Goal: Task Accomplishment & Management: Manage account settings

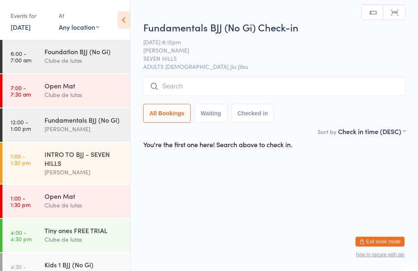
scroll to position [104, 0]
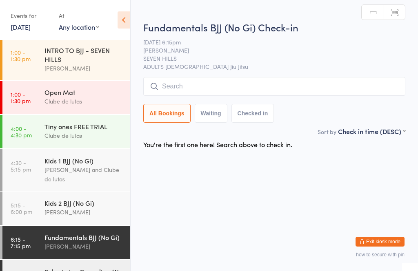
click at [202, 84] on input "search" at bounding box center [274, 86] width 262 height 19
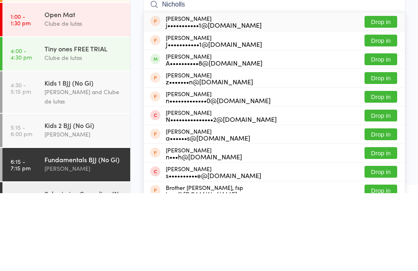
type input "Nicholls"
click at [378, 131] on button "Drop in" at bounding box center [380, 137] width 33 height 12
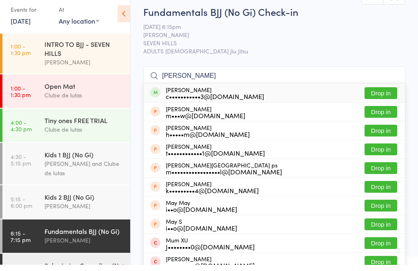
type input "murray"
click at [392, 94] on button "Drop in" at bounding box center [380, 100] width 33 height 12
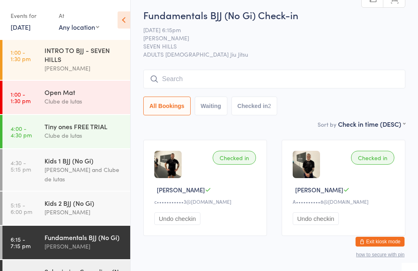
click at [280, 74] on input "search" at bounding box center [274, 79] width 262 height 19
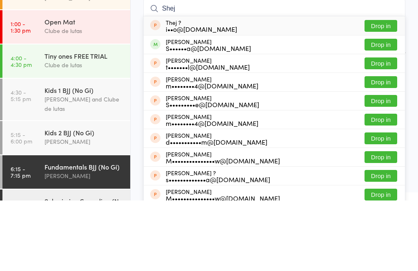
type input "Shej"
click at [392, 109] on button "Drop in" at bounding box center [380, 115] width 33 height 12
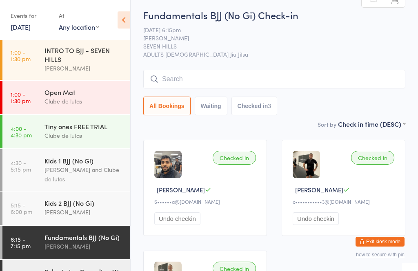
click at [334, 76] on input "search" at bounding box center [274, 79] width 262 height 19
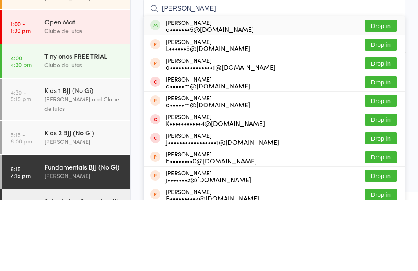
type input "Daniel levett"
click at [382, 91] on button "Drop in" at bounding box center [380, 97] width 33 height 12
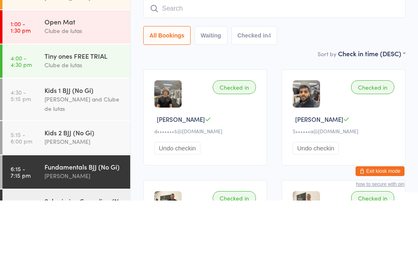
scroll to position [0, 0]
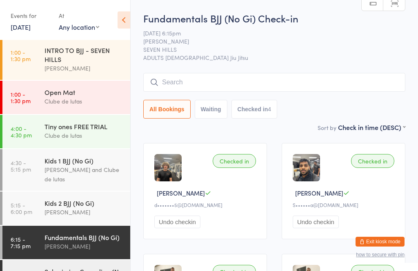
click at [122, 13] on icon at bounding box center [124, 19] width 13 height 17
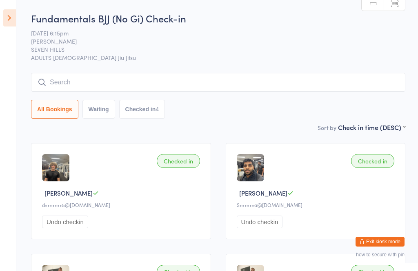
click at [13, 14] on icon at bounding box center [9, 17] width 13 height 17
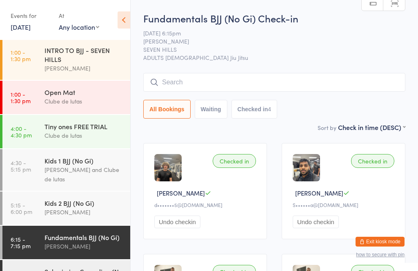
click at [15, 12] on div "Events for" at bounding box center [31, 15] width 40 height 13
click at [226, 85] on input "search" at bounding box center [274, 82] width 262 height 19
click at [118, 22] on icon at bounding box center [124, 19] width 13 height 17
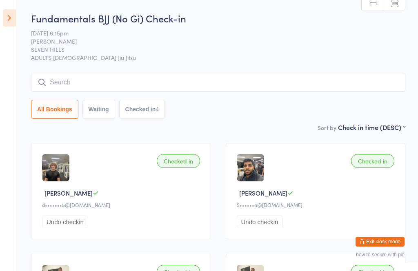
click at [13, 24] on icon at bounding box center [9, 17] width 13 height 17
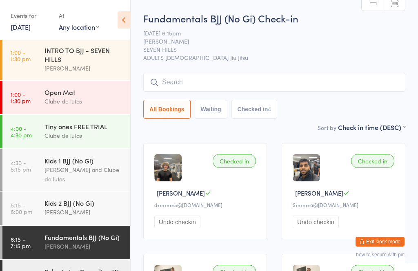
click at [120, 18] on icon at bounding box center [124, 19] width 13 height 17
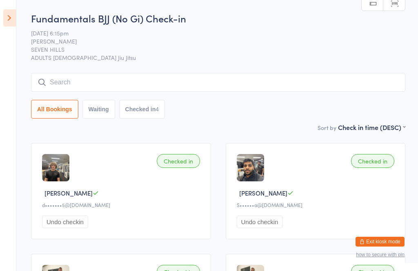
click at [9, 20] on icon at bounding box center [9, 17] width 13 height 17
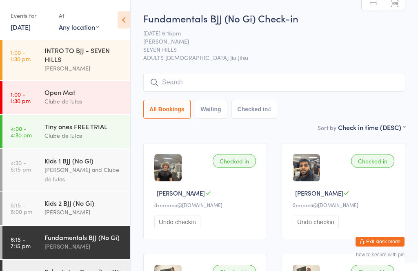
click at [124, 17] on icon at bounding box center [124, 19] width 13 height 17
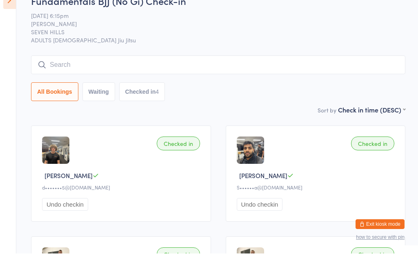
scroll to position [18, 0]
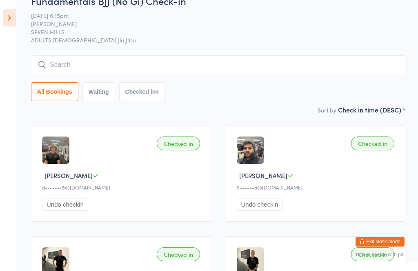
click at [389, 240] on button "Exit kiosk mode" at bounding box center [379, 242] width 49 height 10
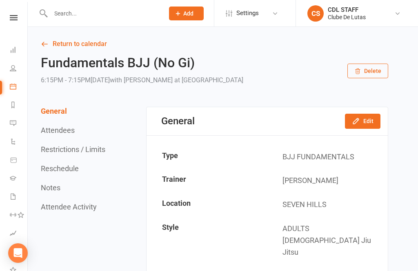
click at [14, 71] on icon at bounding box center [13, 68] width 7 height 7
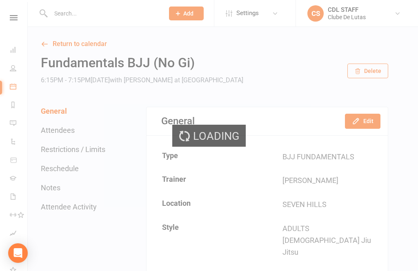
select select "100"
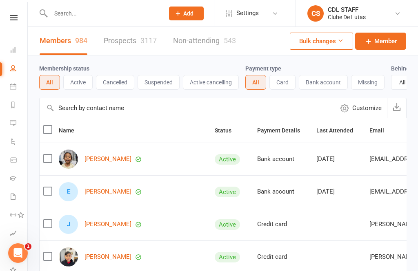
click at [16, 117] on link "Messages 1" at bounding box center [19, 124] width 18 height 18
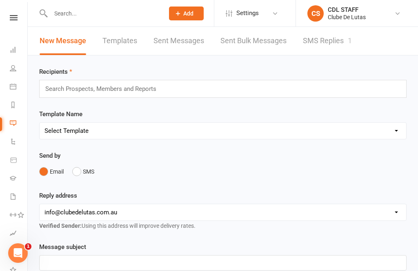
click at [5, 85] on li "Calendar" at bounding box center [13, 87] width 27 height 18
click at [10, 101] on link "Reports" at bounding box center [19, 106] width 18 height 18
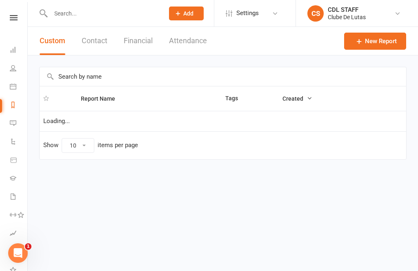
click at [12, 140] on icon at bounding box center [13, 141] width 7 height 7
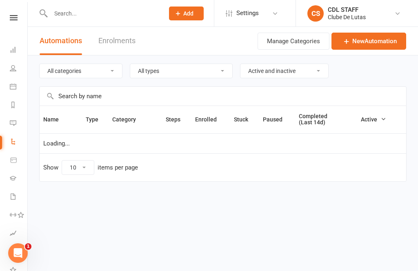
click at [10, 158] on icon at bounding box center [13, 160] width 7 height 7
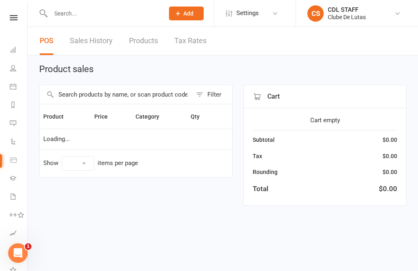
select select "10"
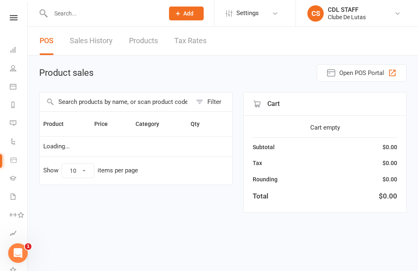
click at [147, 99] on input "text" at bounding box center [116, 102] width 152 height 19
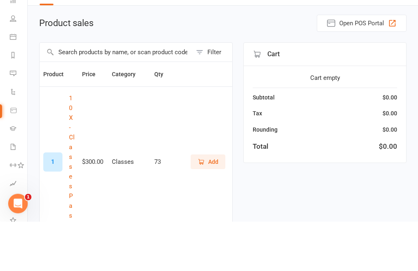
type input "M"
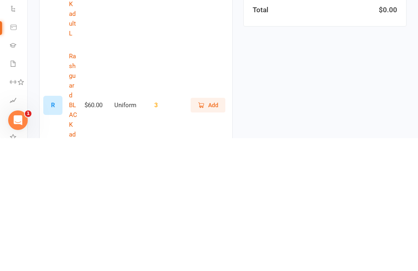
scroll to position [423, 0]
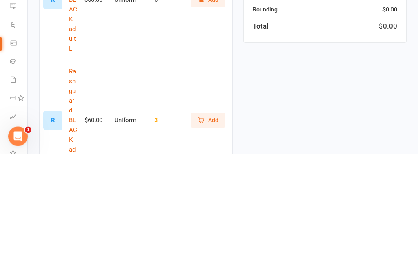
type input "Rash"
click at [215, 233] on span "Add" at bounding box center [213, 237] width 10 height 9
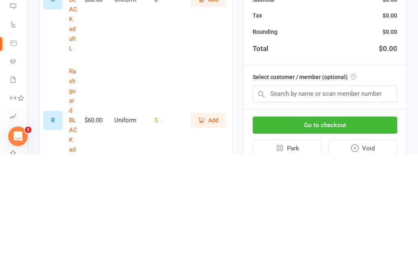
scroll to position [540, 0]
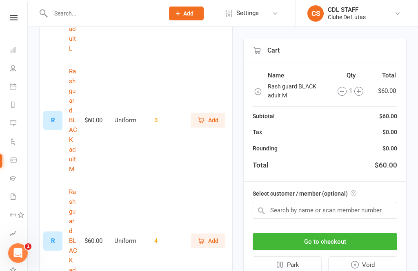
click at [337, 239] on button "Go to checkout" at bounding box center [325, 241] width 144 height 17
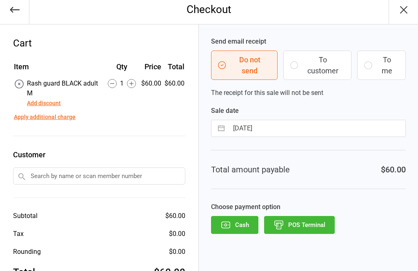
scroll to position [7, 0]
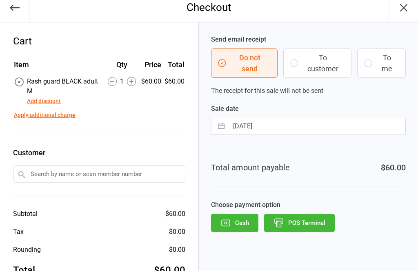
click at [314, 219] on button "POS Terminal" at bounding box center [299, 223] width 71 height 18
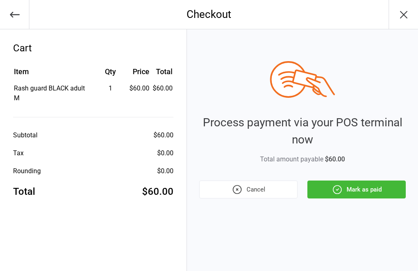
click at [375, 188] on button "Mark as paid" at bounding box center [356, 190] width 98 height 18
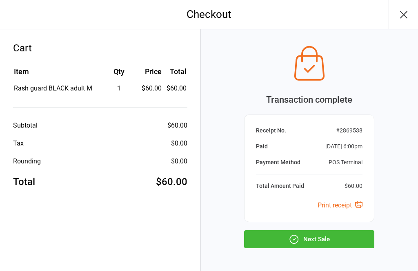
click at [338, 234] on button "Next Sale" at bounding box center [309, 240] width 130 height 18
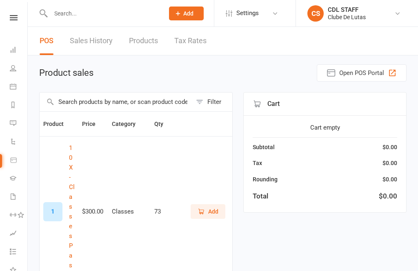
click at [124, 97] on input "text" at bounding box center [116, 102] width 152 height 19
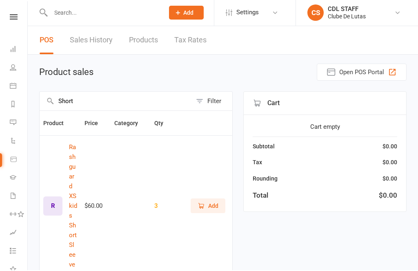
type input "Shorts"
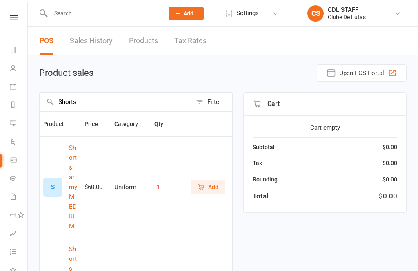
click at [10, 47] on icon at bounding box center [13, 50] width 7 height 7
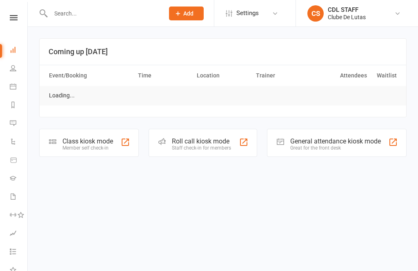
click at [12, 85] on icon at bounding box center [13, 86] width 7 height 7
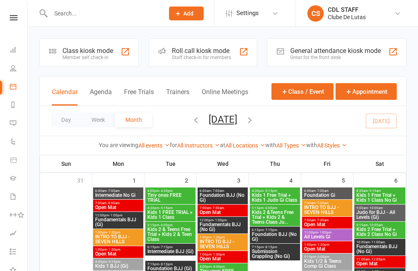
click at [124, 50] on div at bounding box center [125, 52] width 10 height 10
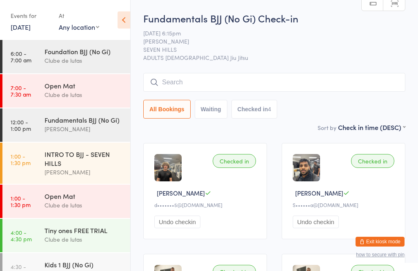
click at [235, 80] on input "search" at bounding box center [274, 82] width 262 height 19
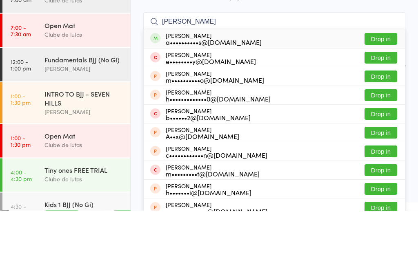
type input "[PERSON_NAME]"
click at [376, 94] on button "Drop in" at bounding box center [380, 100] width 33 height 12
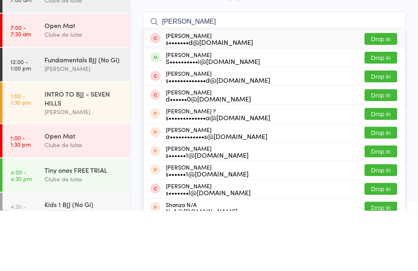
type input "shannon"
click at [384, 113] on button "Drop in" at bounding box center [380, 119] width 33 height 12
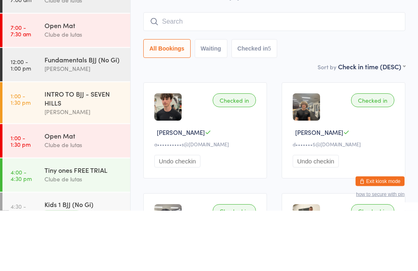
scroll to position [61, 0]
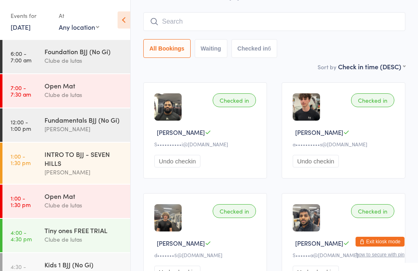
click at [21, 162] on time "1:00 - 1:30 pm" at bounding box center [21, 159] width 20 height 13
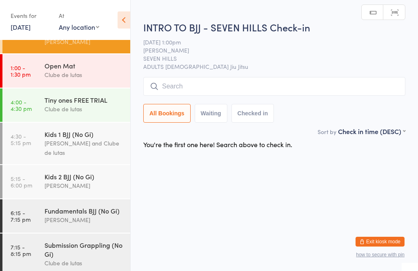
scroll to position [130, 0]
click at [25, 176] on time "5:15 - 6:00 pm" at bounding box center [22, 182] width 22 height 13
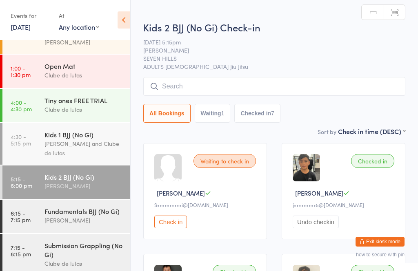
click at [169, 94] on input "search" at bounding box center [274, 86] width 262 height 19
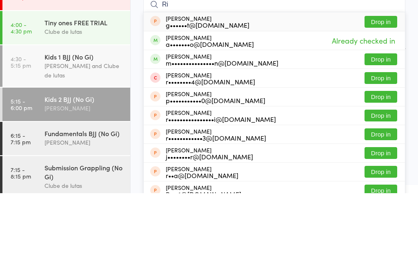
type input "R"
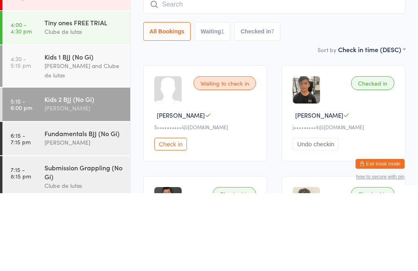
scroll to position [104, 0]
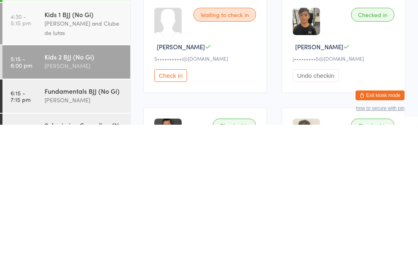
click at [18, 236] on time "6:15 - 7:15 pm" at bounding box center [21, 242] width 20 height 13
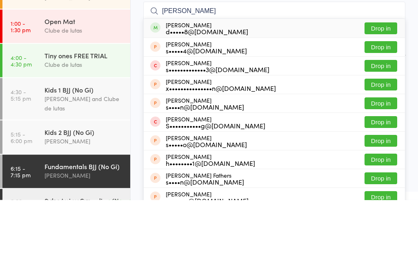
type input "Steven d"
click at [393, 94] on button "Drop in" at bounding box center [380, 100] width 33 height 12
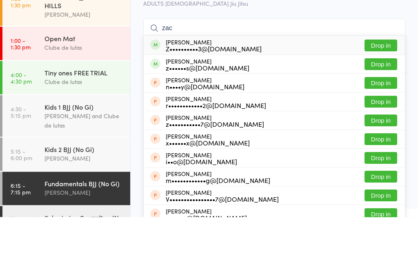
type input "zac"
click at [386, 94] on button "Drop in" at bounding box center [380, 100] width 33 height 12
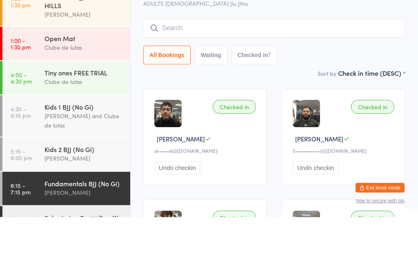
scroll to position [54, 0]
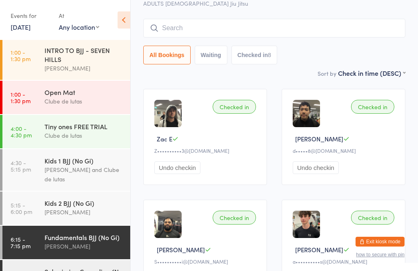
click at [248, 38] on input "search" at bounding box center [274, 28] width 262 height 19
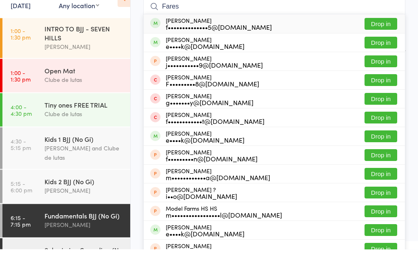
type input "Fares"
click at [383, 40] on button "Drop in" at bounding box center [380, 46] width 33 height 12
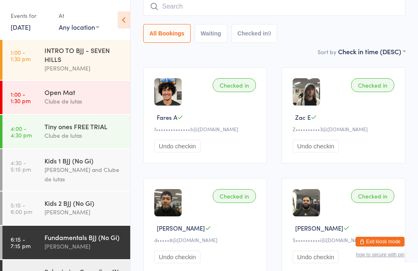
click at [190, 1] on input "search" at bounding box center [274, 6] width 262 height 19
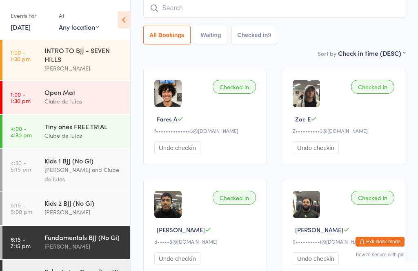
scroll to position [74, 0]
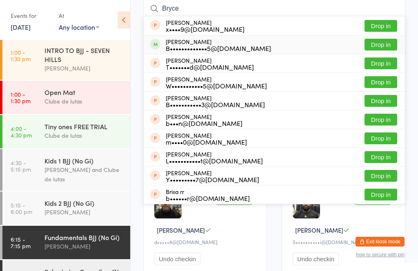
type input "Bryce"
click at [380, 43] on button "Drop in" at bounding box center [380, 45] width 33 height 12
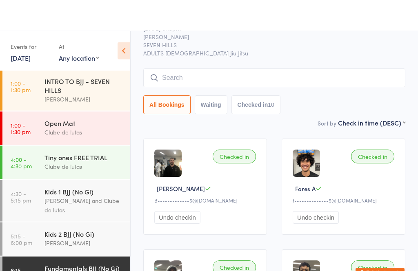
scroll to position [0, 0]
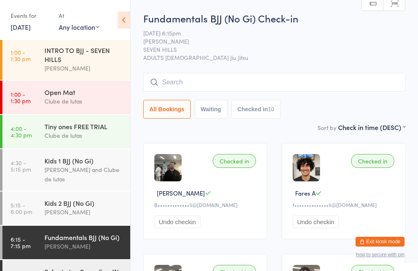
click at [225, 86] on input "search" at bounding box center [274, 82] width 262 height 19
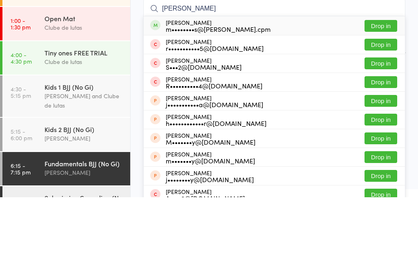
type input "Riley mcg"
click at [387, 90] on div "Riley McGregor m••••••••s@rouse.cpm Drop in" at bounding box center [274, 99] width 261 height 19
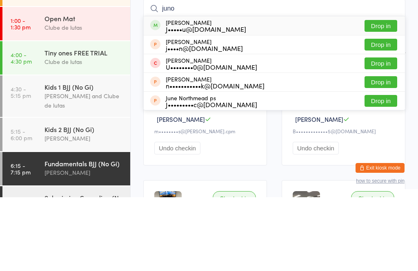
type input "juno"
click at [391, 94] on button "Drop in" at bounding box center [380, 100] width 33 height 12
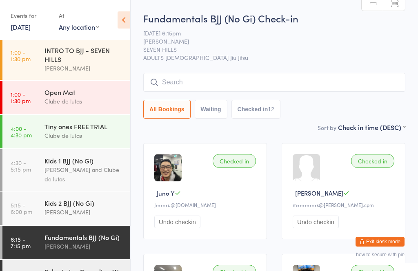
click at [202, 78] on input "search" at bounding box center [274, 82] width 262 height 19
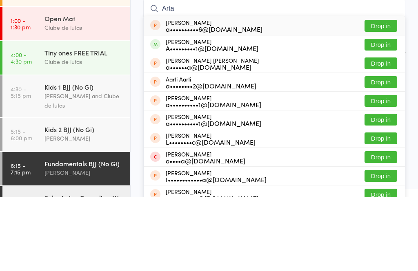
type input "Arta"
click at [376, 113] on button "Drop in" at bounding box center [380, 119] width 33 height 12
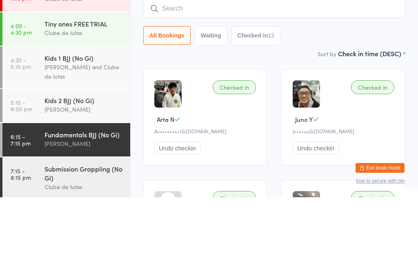
scroll to position [131, 0]
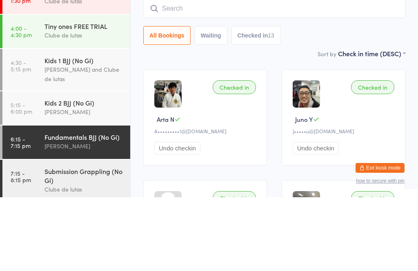
click at [181, 123] on div "Sort by Check in time (DESC) First name (ASC) First name (DESC) Last name (ASC)…" at bounding box center [274, 127] width 262 height 9
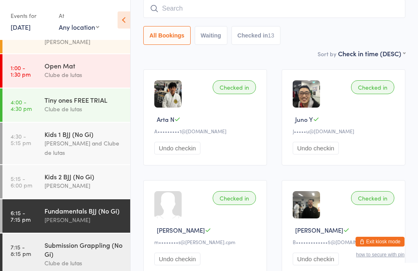
scroll to position [130, 0]
click at [87, 216] on div "[PERSON_NAME]" at bounding box center [83, 220] width 79 height 9
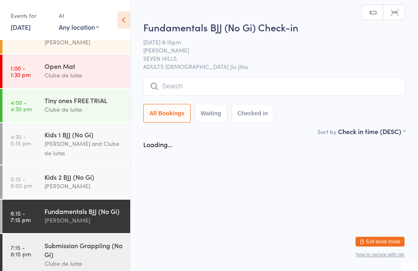
scroll to position [0, 0]
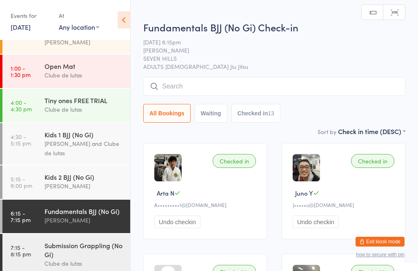
click at [238, 79] on input "search" at bounding box center [274, 86] width 262 height 19
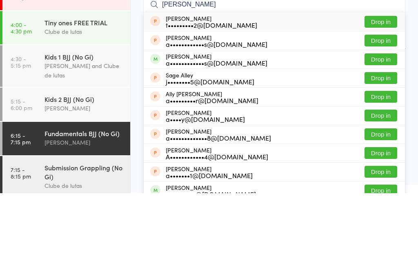
type input "Allen"
click at [209, 138] on div "a••••••••••••s@live.com.au" at bounding box center [217, 141] width 102 height 7
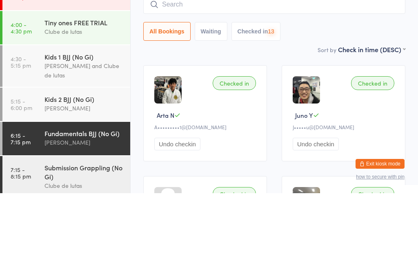
click at [211, 123] on div "Sort by Check in time (DESC) First name (ASC) First name (DESC) Last name (ASC)…" at bounding box center [274, 127] width 262 height 9
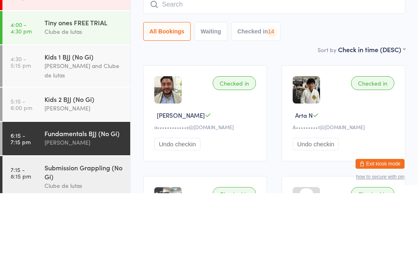
scroll to position [78, 0]
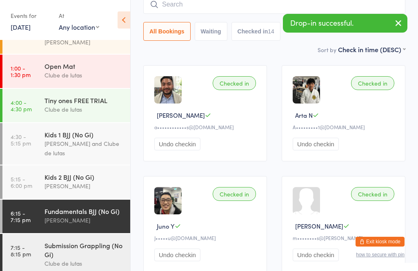
click at [82, 241] on div "Submission Grappling (No Gi)" at bounding box center [83, 250] width 79 height 18
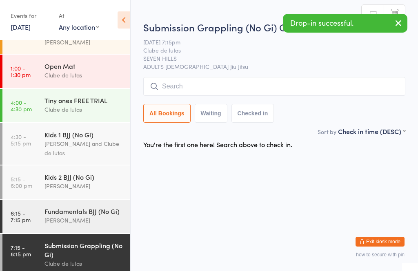
click at [220, 83] on input "search" at bounding box center [274, 86] width 262 height 19
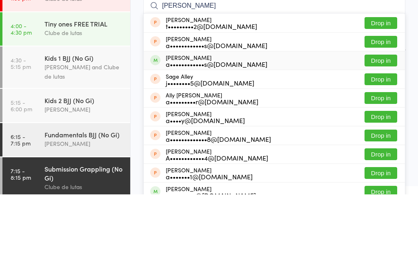
type input "Allen"
click at [194, 138] on div "a••••••••••••s@live.com.au" at bounding box center [217, 141] width 102 height 7
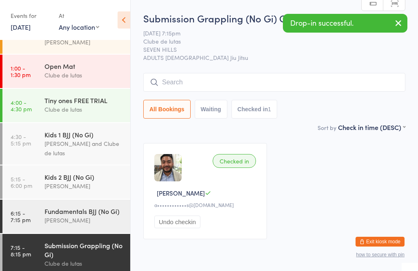
click at [189, 53] on span "SEVEN HILLS" at bounding box center [267, 49] width 249 height 8
click at [78, 216] on div "[PERSON_NAME]" at bounding box center [83, 220] width 79 height 9
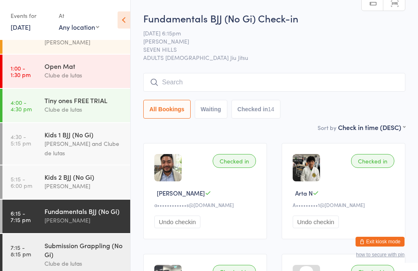
click at [400, 88] on input "search" at bounding box center [274, 82] width 262 height 19
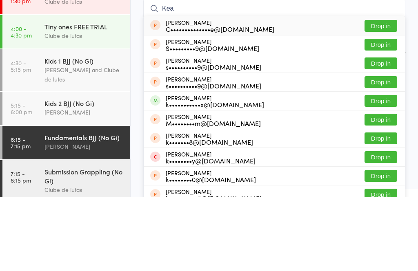
scroll to position [104, 0]
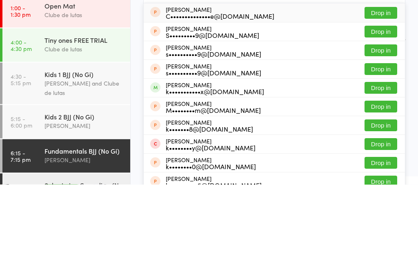
type input "Kea"
click at [381, 169] on button "Drop in" at bounding box center [380, 175] width 33 height 12
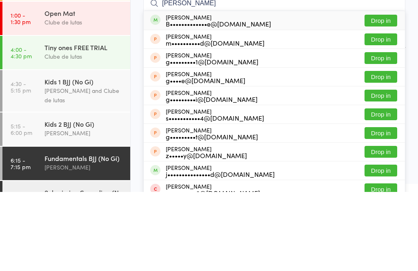
type input "george bou"
click at [248, 100] on div "B•••••••••••••e@gmail.com" at bounding box center [218, 103] width 105 height 7
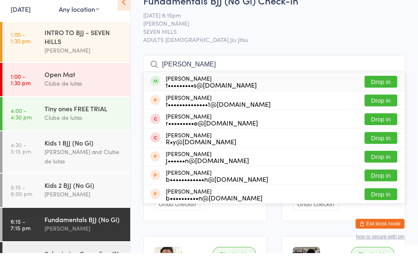
type input "troy"
click at [388, 94] on button "Drop in" at bounding box center [380, 100] width 33 height 12
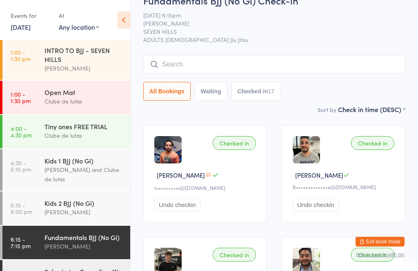
click at [200, 64] on input "search" at bounding box center [274, 64] width 262 height 19
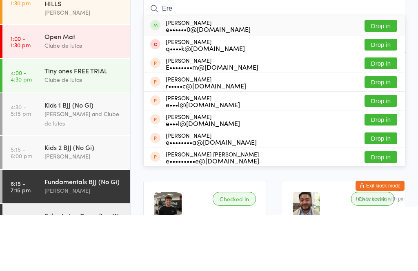
type input "Ere"
click at [393, 76] on button "Drop in" at bounding box center [380, 82] width 33 height 12
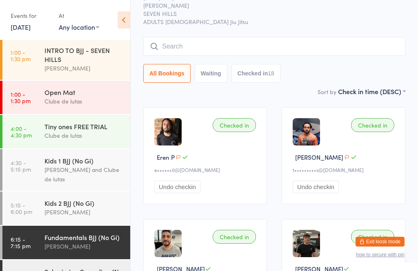
scroll to position [0, 0]
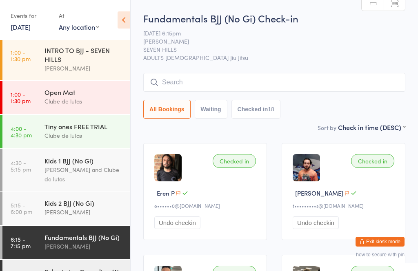
click at [386, 239] on button "Exit kiosk mode" at bounding box center [379, 242] width 49 height 10
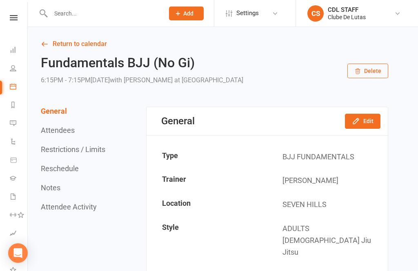
click at [14, 50] on icon at bounding box center [13, 50] width 7 height 7
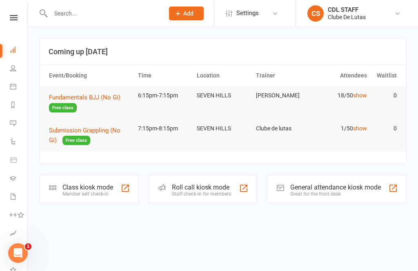
click at [135, 8] on input "text" at bounding box center [103, 13] width 110 height 11
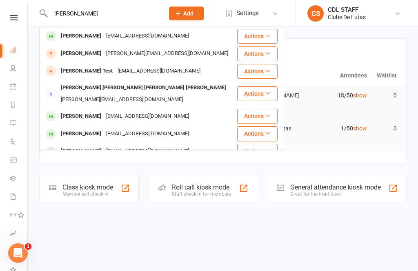
type input "[PERSON_NAME]"
click at [135, 66] on div "[EMAIL_ADDRESS][DOMAIN_NAME]" at bounding box center [159, 71] width 88 height 12
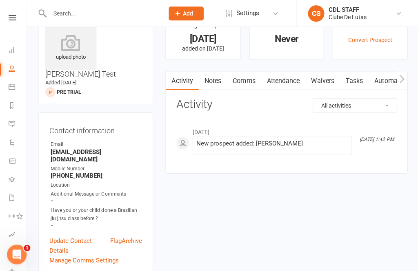
scroll to position [27, 0]
click at [64, 235] on link "Update Contact Details" at bounding box center [80, 245] width 60 height 20
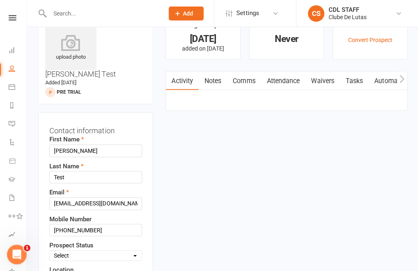
scroll to position [38, 0]
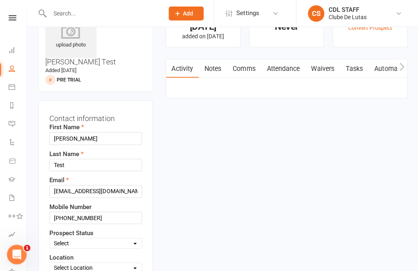
click at [110, 238] on select "Select Pre trial Pre trial - ADULTS Pre trial - INTRO Pre trial - KIDS IN TRIAL…" at bounding box center [96, 242] width 91 height 9
select select "IN TRIAL"
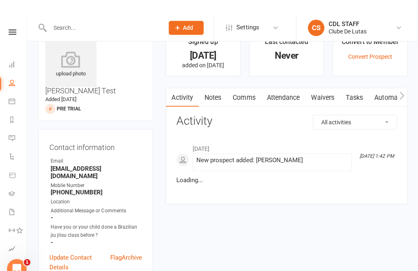
scroll to position [0, 0]
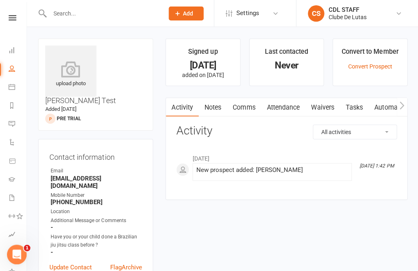
click at [319, 106] on link "Waivers" at bounding box center [322, 107] width 34 height 19
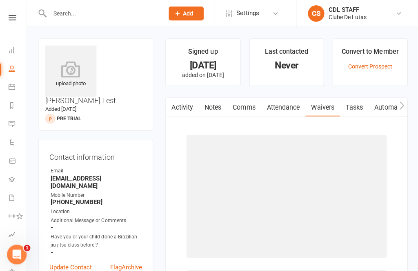
click at [324, 107] on link "Waivers" at bounding box center [322, 107] width 34 height 19
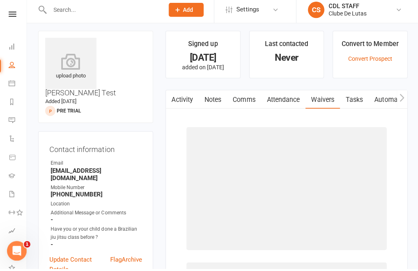
scroll to position [14, 0]
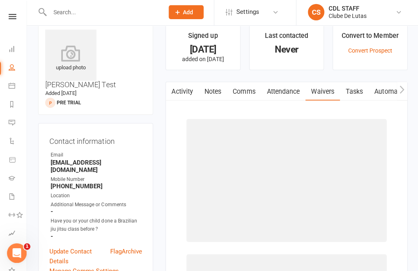
click at [315, 93] on link "Waivers" at bounding box center [322, 92] width 34 height 19
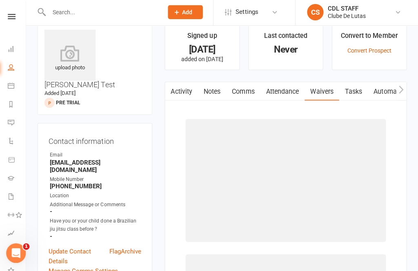
click at [313, 137] on div at bounding box center [285, 181] width 199 height 122
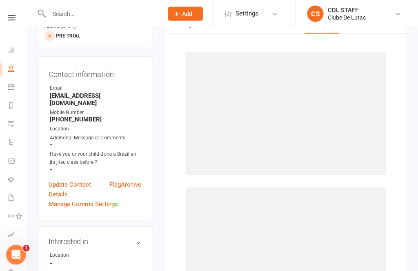
scroll to position [54, 0]
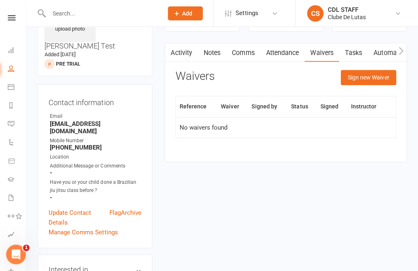
click at [89, 207] on link "Update Contact Details" at bounding box center [80, 217] width 60 height 20
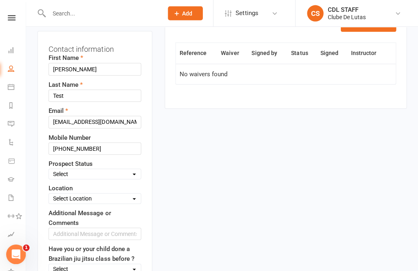
scroll to position [108, 0]
click at [118, 169] on select "Select Pre trial Pre trial - ADULTS Pre trial - INTRO Pre trial - KIDS IN TRIAL…" at bounding box center [96, 173] width 91 height 9
select select "IN TRIAL"
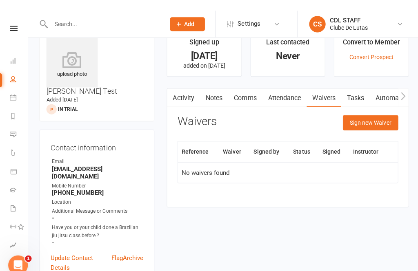
scroll to position [0, 0]
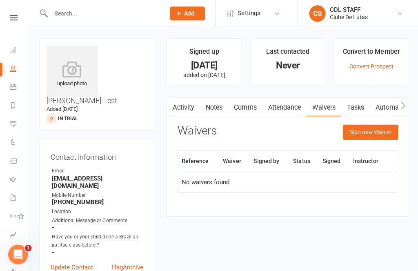
click at [190, 109] on link "Activity" at bounding box center [182, 107] width 33 height 19
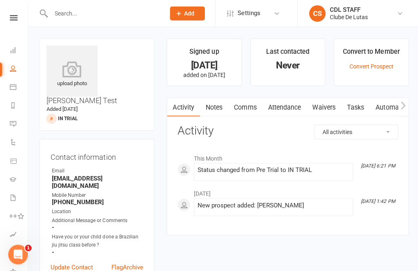
click at [11, 88] on icon at bounding box center [13, 86] width 7 height 7
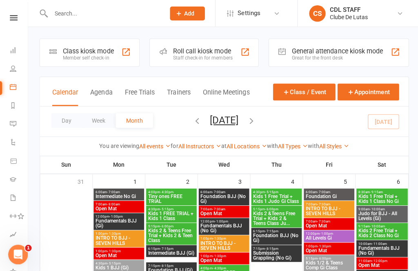
click at [118, 61] on div "Class kiosk mode Member self check-in" at bounding box center [89, 52] width 100 height 28
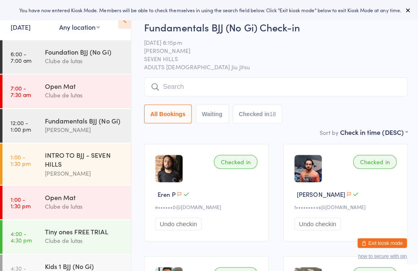
click at [200, 94] on input "search" at bounding box center [274, 86] width 262 height 19
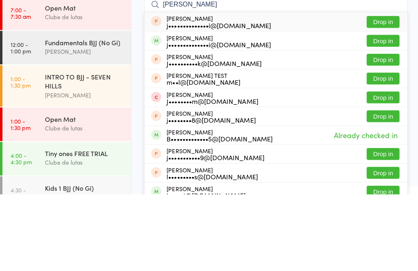
type input "James occ"
click at [386, 113] on button "Drop in" at bounding box center [380, 119] width 33 height 12
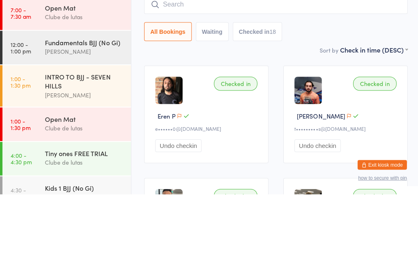
scroll to position [76, 0]
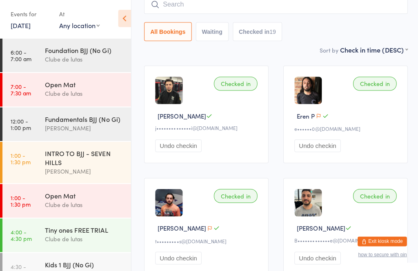
click at [386, 244] on button "Exit kiosk mode" at bounding box center [379, 242] width 49 height 10
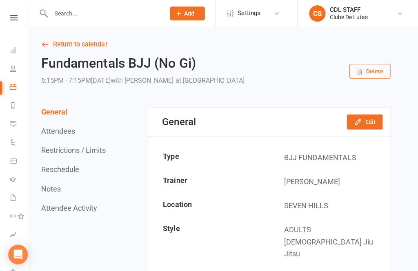
click at [7, 99] on li "Reports" at bounding box center [13, 106] width 27 height 18
click at [11, 144] on icon at bounding box center [13, 141] width 7 height 7
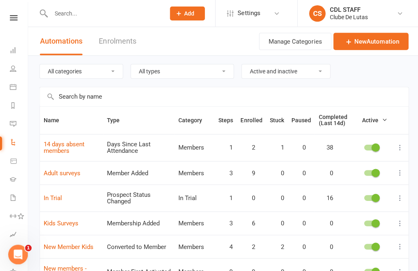
click at [13, 122] on icon at bounding box center [13, 123] width 7 height 7
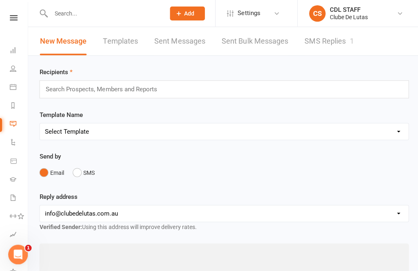
click at [13, 160] on icon at bounding box center [14, 160] width 6 height 5
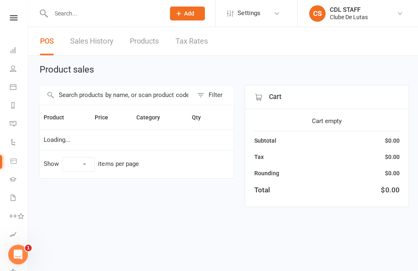
select select "10"
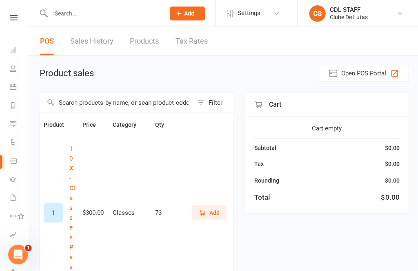
click at [178, 101] on input "text" at bounding box center [116, 102] width 152 height 19
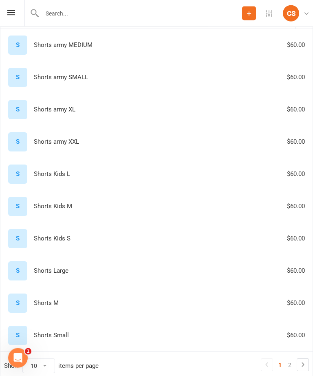
scroll to position [91, 0]
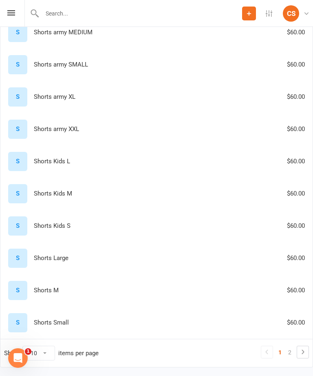
type input "Shorts"
click at [304, 271] on icon at bounding box center [303, 352] width 10 height 10
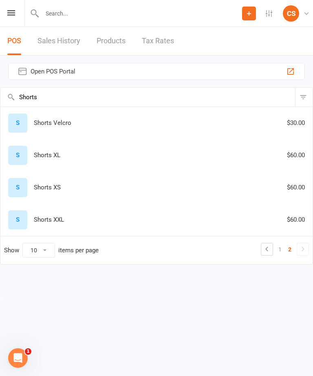
scroll to position [0, 0]
click at [270, 251] on icon at bounding box center [267, 249] width 10 height 10
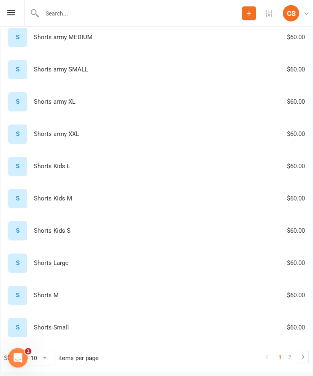
scroll to position [87, 0]
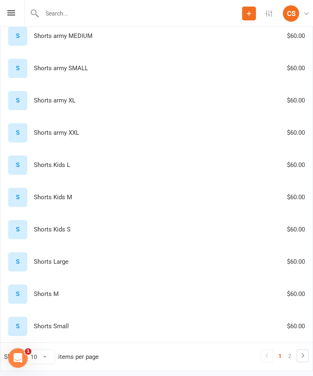
click at [185, 271] on div "S Shorts M $60.00" at bounding box center [156, 293] width 305 height 19
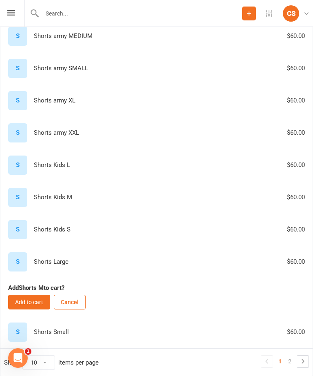
click at [39, 271] on button "Add to cart" at bounding box center [29, 302] width 42 height 15
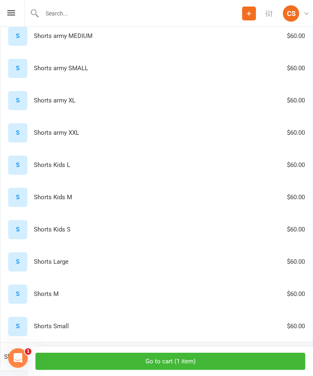
click at [252, 271] on button "Go to cart ( 1 item )" at bounding box center [171, 361] width 270 height 17
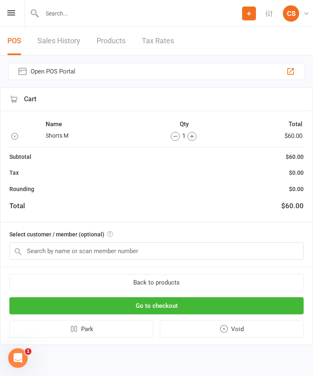
click at [251, 271] on button "Go to checkout" at bounding box center [156, 305] width 295 height 17
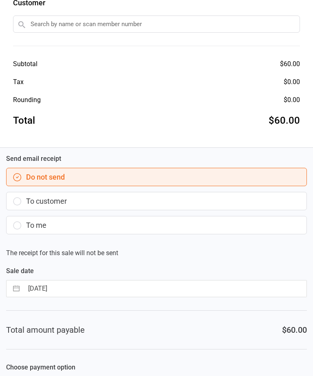
scroll to position [154, 0]
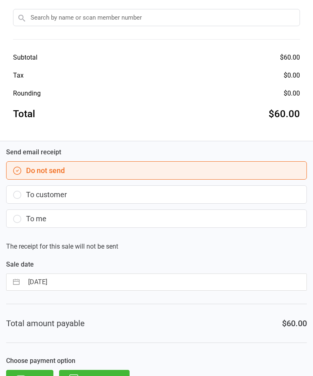
click at [115, 375] on button "POS Terminal" at bounding box center [94, 379] width 71 height 18
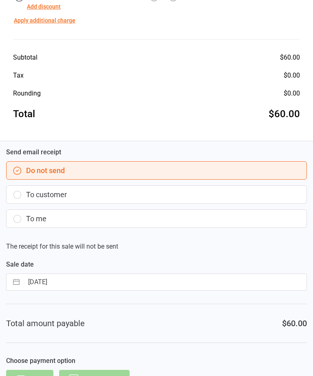
scroll to position [0, 0]
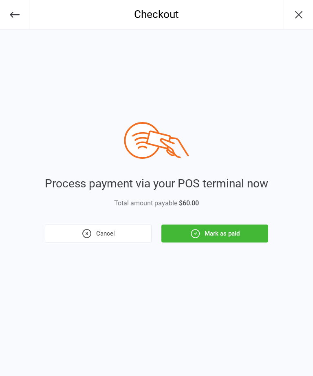
click at [242, 241] on button "Mark as paid" at bounding box center [215, 233] width 107 height 18
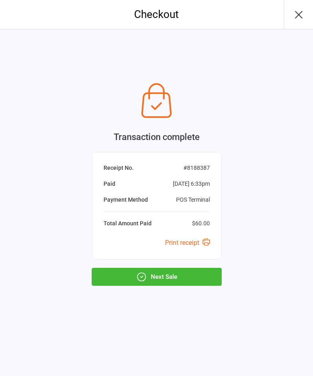
click at [220, 276] on button "Next Sale" at bounding box center [157, 277] width 130 height 18
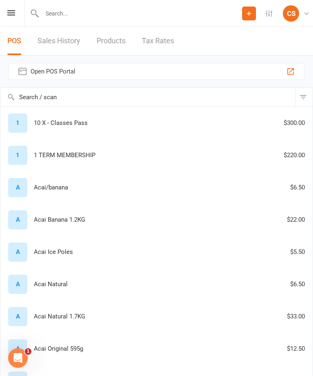
click at [12, 14] on icon at bounding box center [11, 12] width 8 height 5
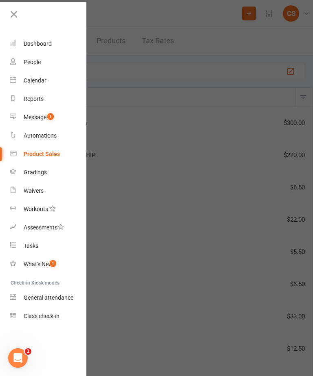
click at [59, 80] on link "Calendar" at bounding box center [48, 80] width 77 height 18
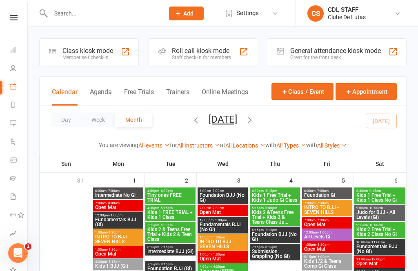
scroll to position [1, 0]
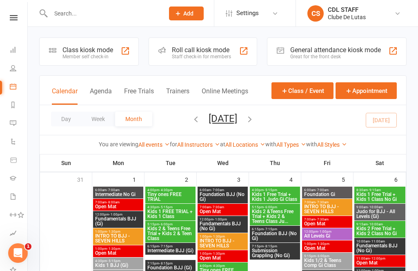
click at [173, 16] on button "Add" at bounding box center [186, 14] width 35 height 14
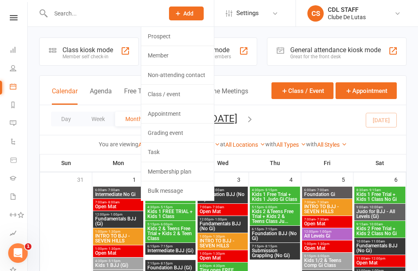
click at [190, 37] on link "Prospect" at bounding box center [177, 36] width 73 height 19
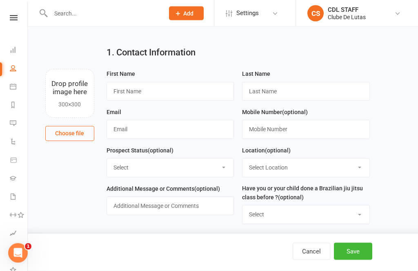
scroll to position [12, 0]
click at [203, 95] on input "text" at bounding box center [171, 91] width 128 height 19
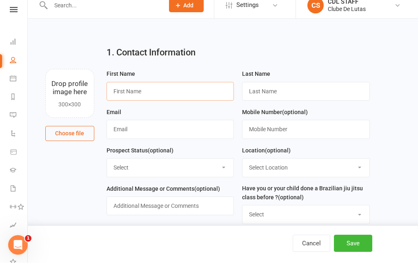
scroll to position [0, 0]
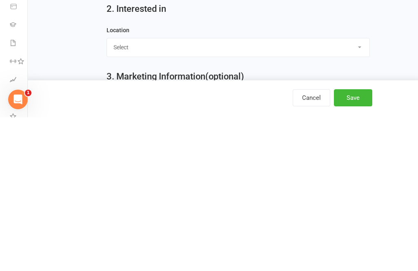
click at [175, 218] on div "3. Marketing Information (optional)" at bounding box center [237, 232] width 275 height 29
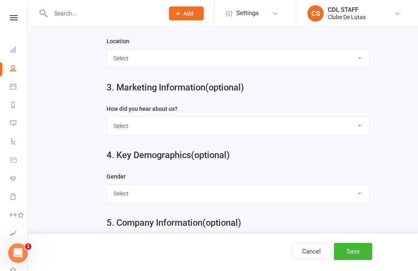
click at [145, 129] on select "Select Google Through A Friend Walk by Pop up shop Facebook Instagram Flyers or…" at bounding box center [238, 126] width 262 height 18
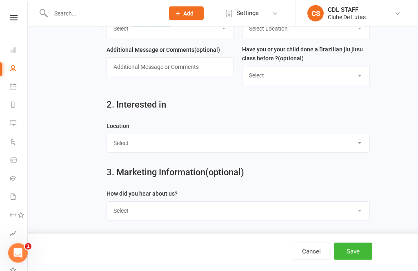
click at [165, 139] on select "Select [GEOGRAPHIC_DATA][PERSON_NAME][PERSON_NAME]" at bounding box center [238, 144] width 262 height 18
select select "[GEOGRAPHIC_DATA]"
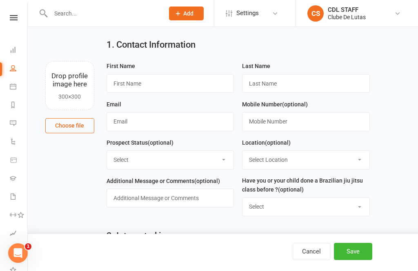
scroll to position [0, 0]
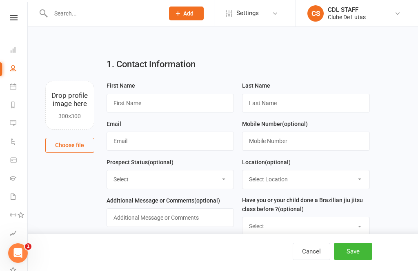
click at [19, 68] on link "People" at bounding box center [19, 69] width 18 height 18
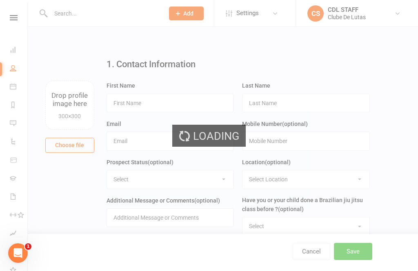
select select "100"
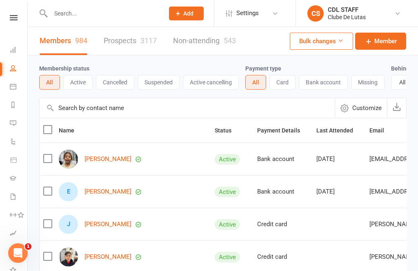
click at [171, 19] on button "Add" at bounding box center [186, 14] width 35 height 14
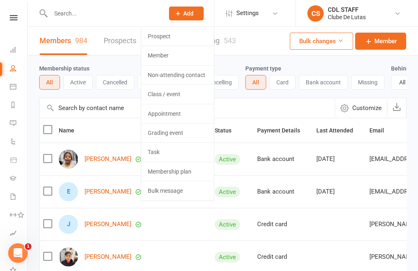
click at [187, 20] on button "Add" at bounding box center [186, 14] width 35 height 14
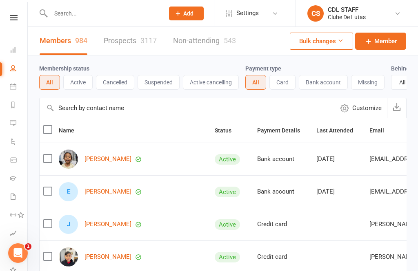
click at [193, 11] on span "Add" at bounding box center [188, 13] width 10 height 7
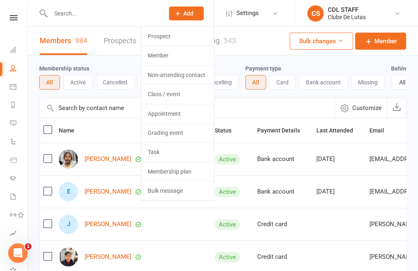
click at [189, 35] on link "Prospect" at bounding box center [177, 36] width 73 height 19
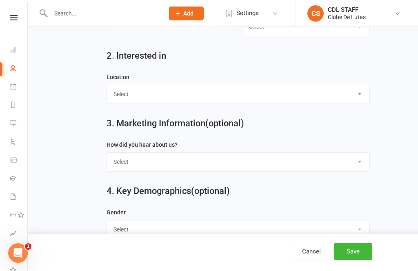
scroll to position [236, 0]
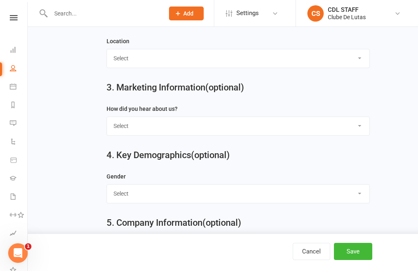
click at [103, 10] on input "text" at bounding box center [103, 13] width 110 height 11
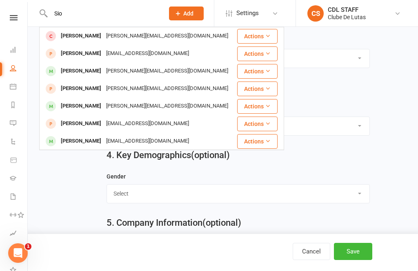
type input "Sio"
click at [104, 76] on div "[PERSON_NAME][EMAIL_ADDRESS][DOMAIN_NAME]" at bounding box center [167, 71] width 127 height 12
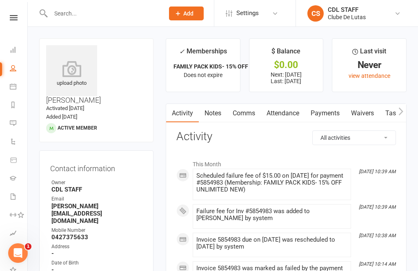
click at [313, 111] on link "Waivers" at bounding box center [362, 113] width 34 height 19
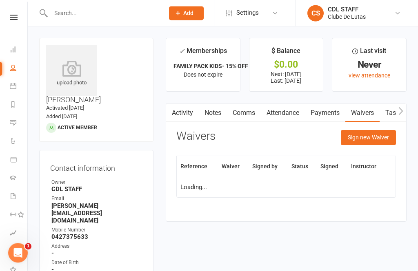
scroll to position [26, 0]
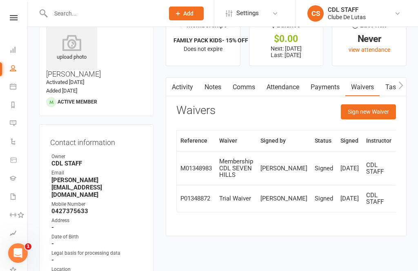
click at [313, 113] on button "Sign new Waiver" at bounding box center [368, 111] width 55 height 15
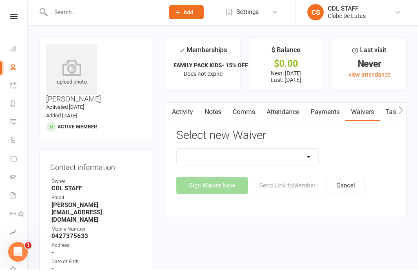
scroll to position [10, 0]
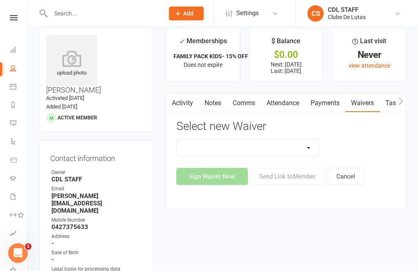
click at [298, 150] on select "Change Payment Details Membership CDL SEVEN HILLS Trial Waiver" at bounding box center [248, 148] width 142 height 16
select select "6921"
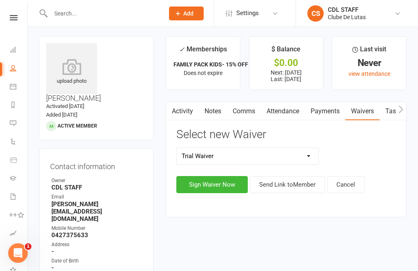
scroll to position [2, 0]
click at [222, 185] on button "Sign Waiver Now" at bounding box center [211, 185] width 71 height 17
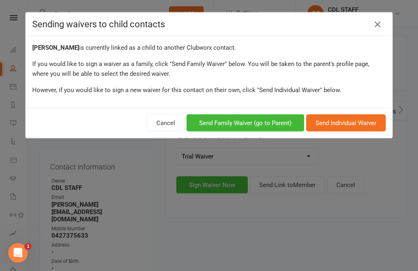
scroll to position [2, 0]
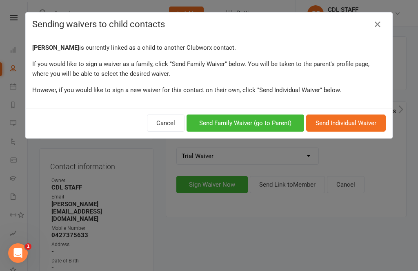
click at [238, 131] on button "Send Family Waiver (go to Parent)" at bounding box center [245, 123] width 118 height 17
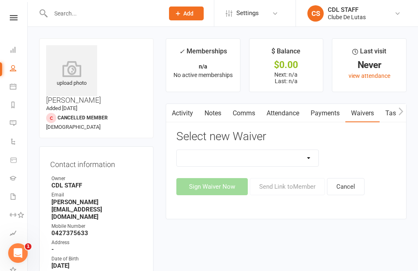
click at [295, 162] on select "Change Payment Details Membership CDL SEVEN HILLS Trial Waiver" at bounding box center [248, 158] width 142 height 16
select select "6921"
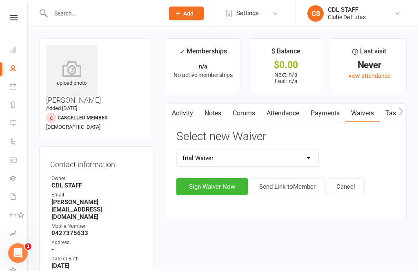
click at [217, 189] on button "Sign Waiver Now" at bounding box center [211, 186] width 71 height 17
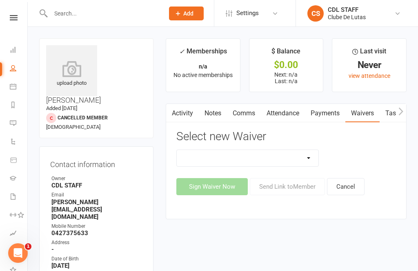
click at [15, 90] on link "Calendar" at bounding box center [19, 87] width 18 height 18
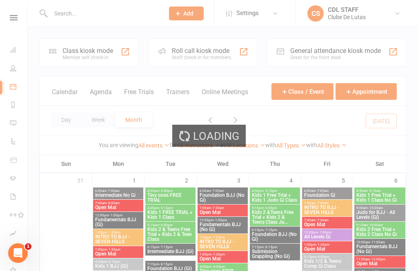
click at [11, 148] on link "Automations" at bounding box center [19, 142] width 18 height 18
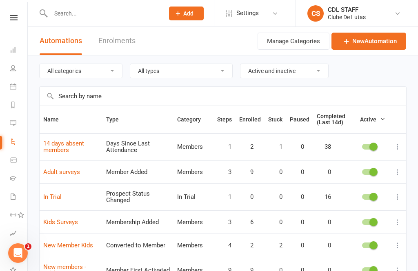
click at [129, 97] on input "text" at bounding box center [223, 96] width 366 height 19
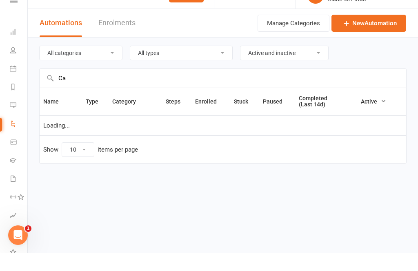
type input "C"
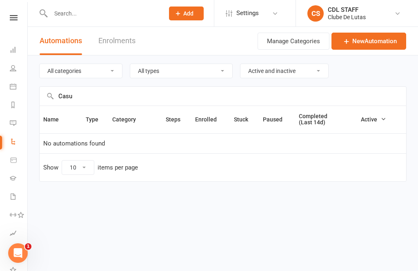
type input "Casu"
click at [157, 85] on div "All categories Cancelled members Events In Trial Members Pre Trial Prospect nur…" at bounding box center [222, 70] width 367 height 31
click at [13, 129] on link "Messages 1" at bounding box center [19, 124] width 18 height 18
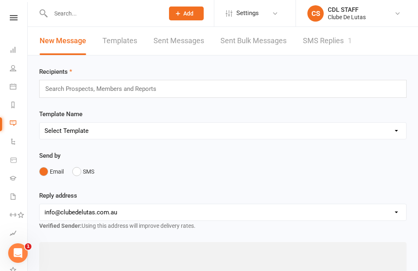
click at [6, 143] on li "Automations" at bounding box center [13, 142] width 27 height 18
click at [3, 143] on li "Automations" at bounding box center [13, 142] width 27 height 18
click at [6, 143] on li "Automations" at bounding box center [13, 142] width 27 height 18
click at [6, 144] on li "Automations" at bounding box center [13, 142] width 27 height 18
click at [7, 145] on li "Automations" at bounding box center [13, 142] width 27 height 18
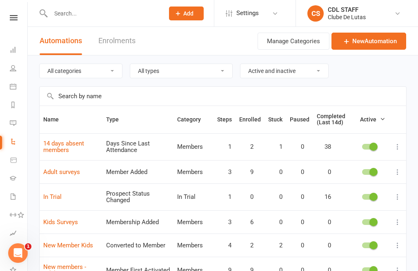
click at [12, 91] on link "Calendar" at bounding box center [19, 87] width 18 height 18
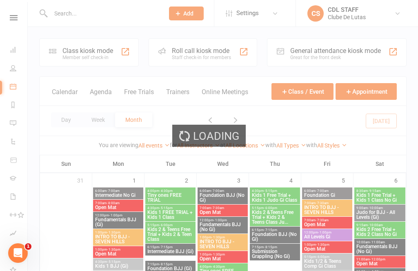
click at [110, 61] on div "Class kiosk mode Member self check-in" at bounding box center [89, 52] width 100 height 28
